Goal: Transaction & Acquisition: Download file/media

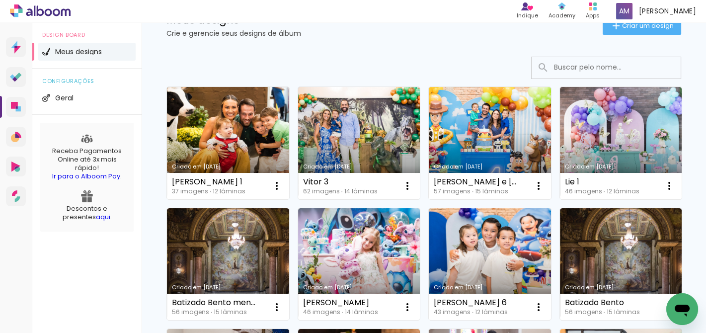
scroll to position [41, 0]
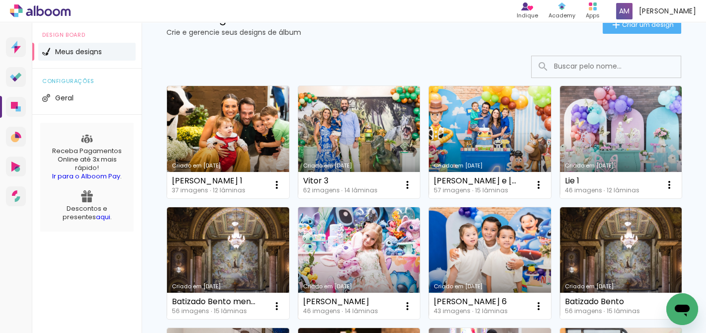
click at [374, 231] on link "Criado em [DATE]" at bounding box center [359, 263] width 122 height 112
click at [0, 0] on neon-animated-pages "Confirmar Cancelar" at bounding box center [0, 0] width 0 height 0
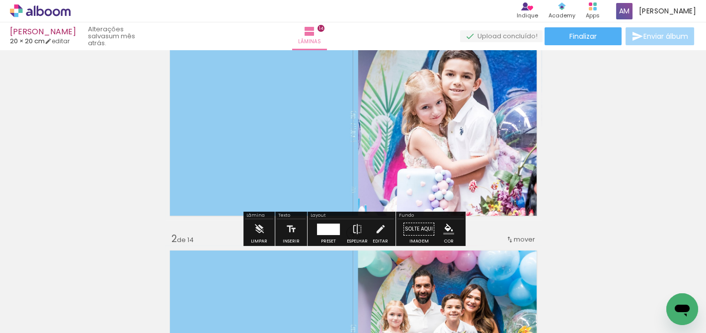
scroll to position [48, 0]
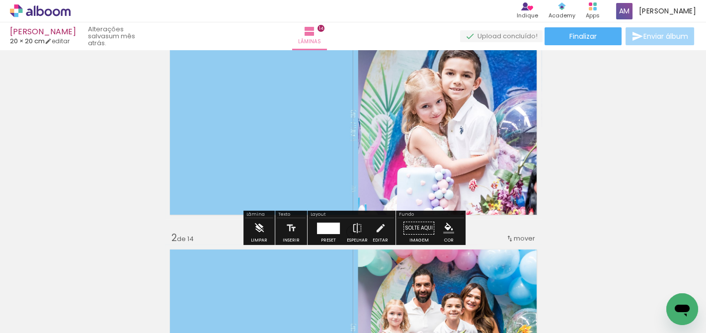
click at [258, 227] on iron-icon at bounding box center [259, 228] width 11 height 20
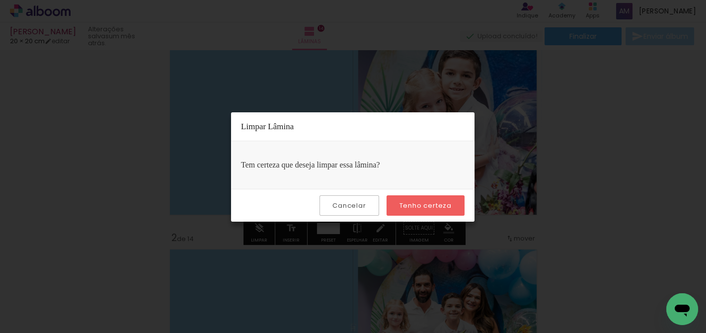
click at [0, 0] on slot "Tenho certeza" at bounding box center [0, 0] width 0 height 0
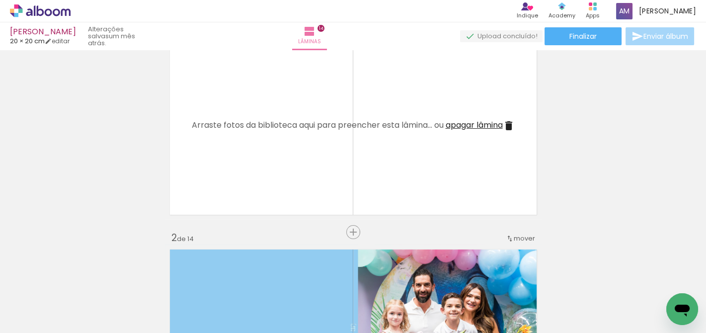
click at [470, 126] on span "apagar lâmina" at bounding box center [474, 124] width 57 height 11
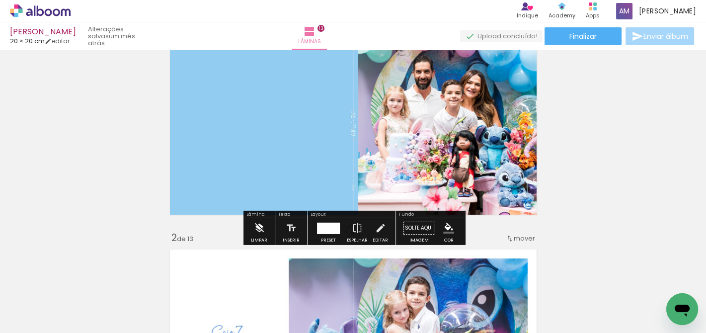
click at [258, 228] on iron-icon at bounding box center [259, 228] width 11 height 20
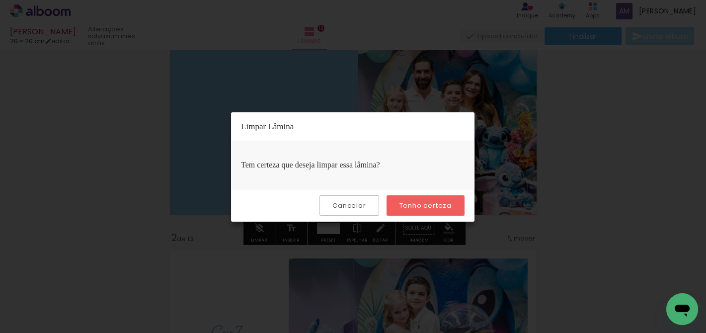
click at [0, 0] on slot "Tenho certeza" at bounding box center [0, 0] width 0 height 0
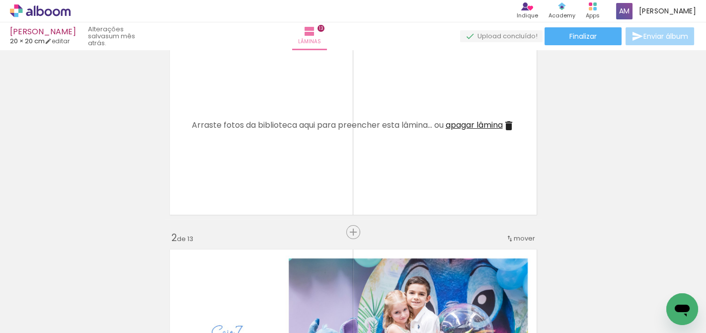
click at [466, 125] on span "apagar lâmina" at bounding box center [474, 124] width 57 height 11
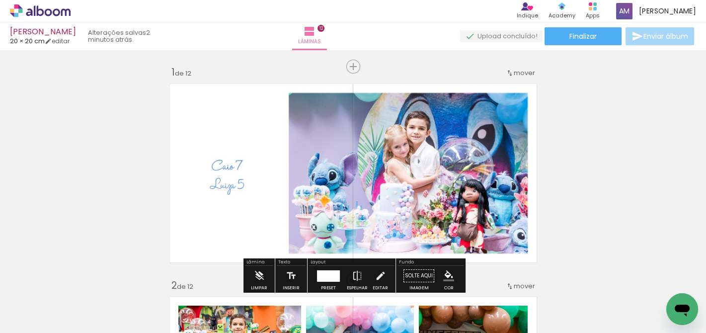
scroll to position [0, 0]
click at [594, 36] on paper-button "Finalizar" at bounding box center [583, 36] width 77 height 18
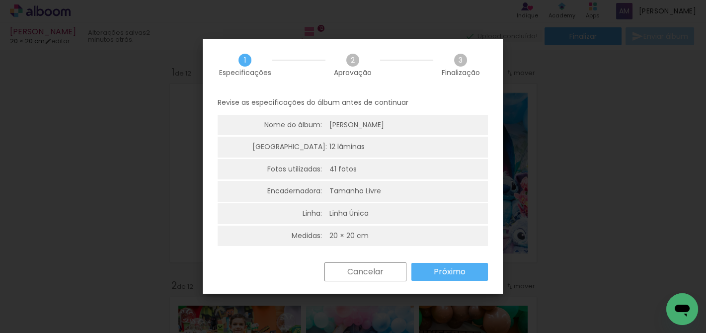
click at [0, 0] on slot "Próximo" at bounding box center [0, 0] width 0 height 0
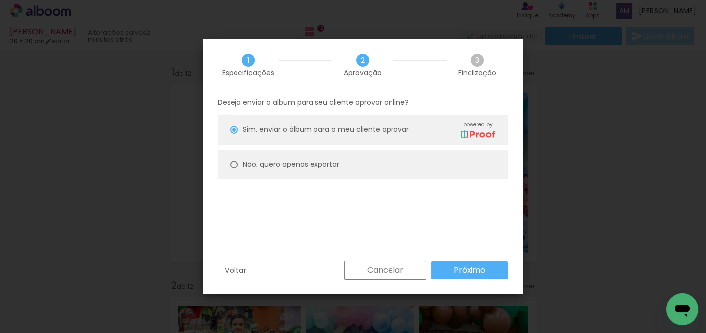
click at [0, 0] on slot "Não, quero apenas exportar" at bounding box center [0, 0] width 0 height 0
type paper-radio-button "on"
click at [0, 0] on slot "Próximo" at bounding box center [0, 0] width 0 height 0
type input "Alta, 300 DPI"
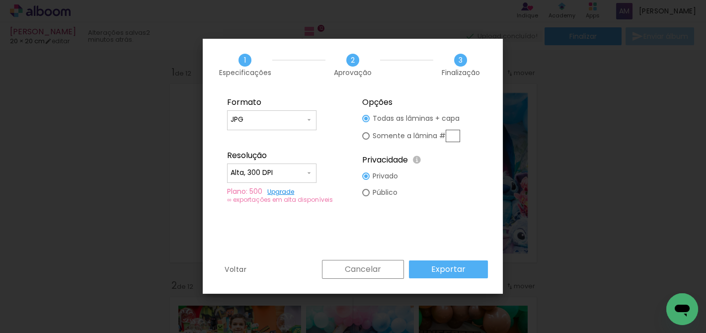
click at [0, 0] on slot "Exportar" at bounding box center [0, 0] width 0 height 0
